Goal: Information Seeking & Learning: Learn about a topic

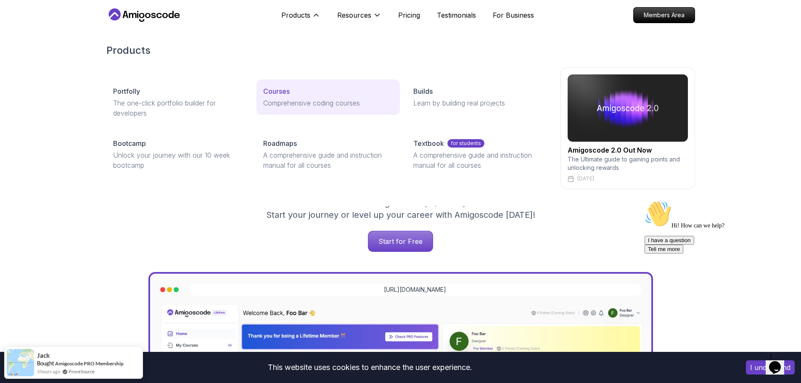
click at [278, 100] on p "Comprehensive coding courses" at bounding box center [328, 103] width 130 height 10
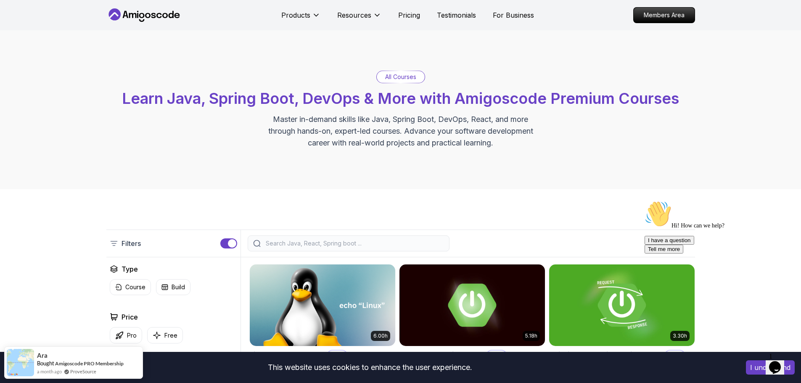
click at [327, 246] on input "search" at bounding box center [354, 243] width 180 height 8
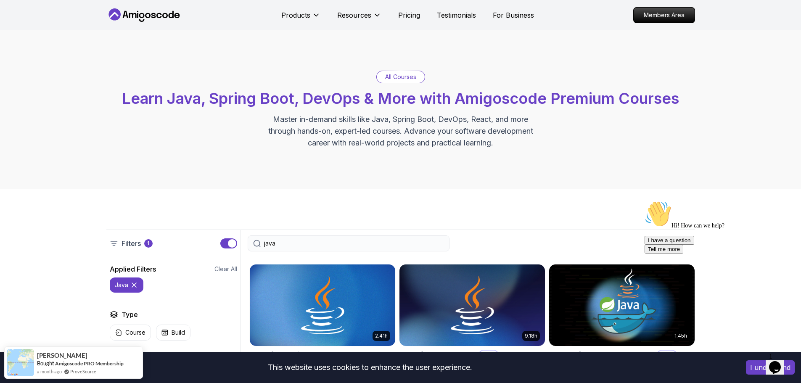
type input "java"
